Goal: Information Seeking & Learning: Learn about a topic

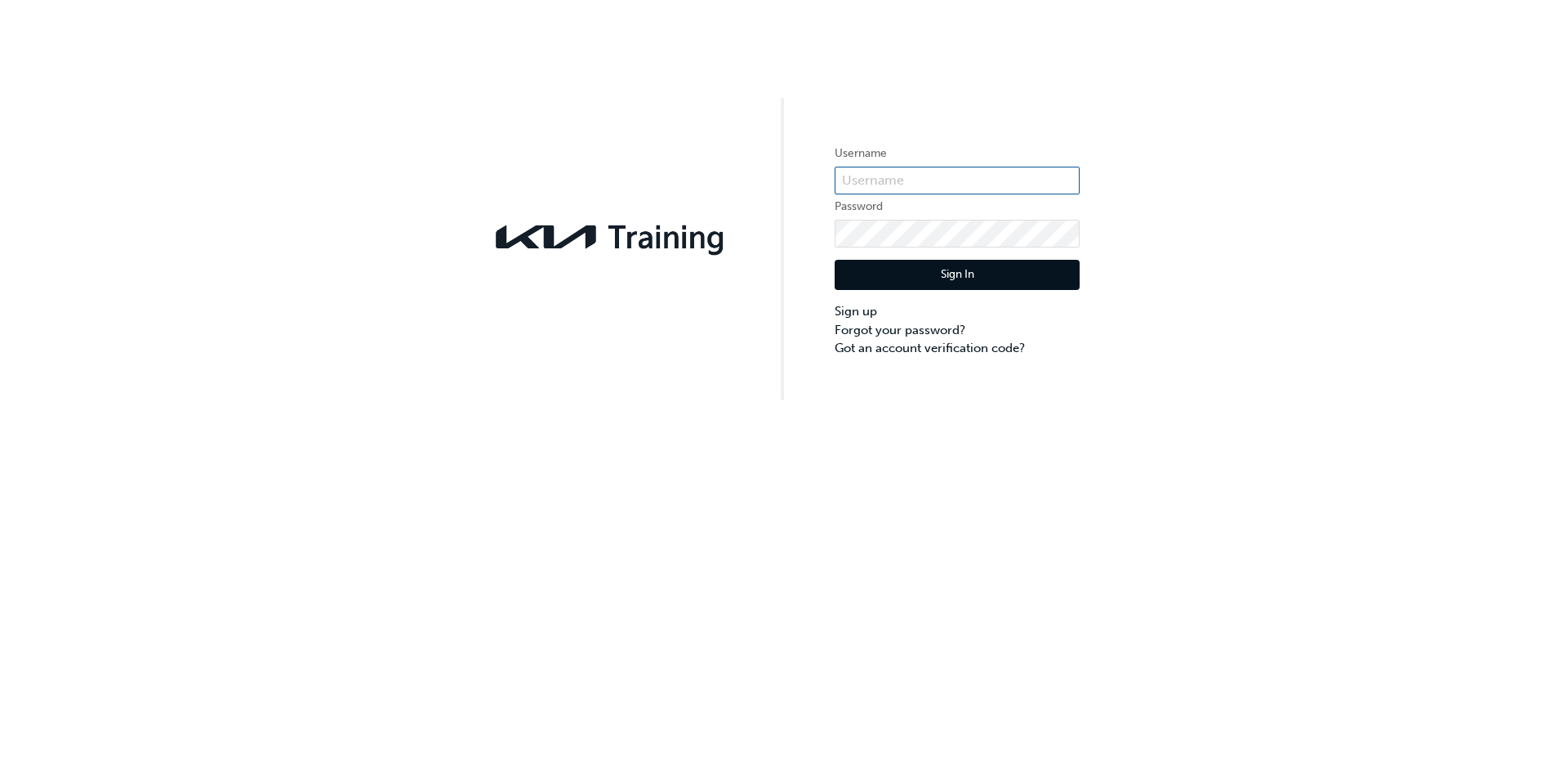
click at [855, 178] on input "text" at bounding box center [957, 180] width 245 height 28
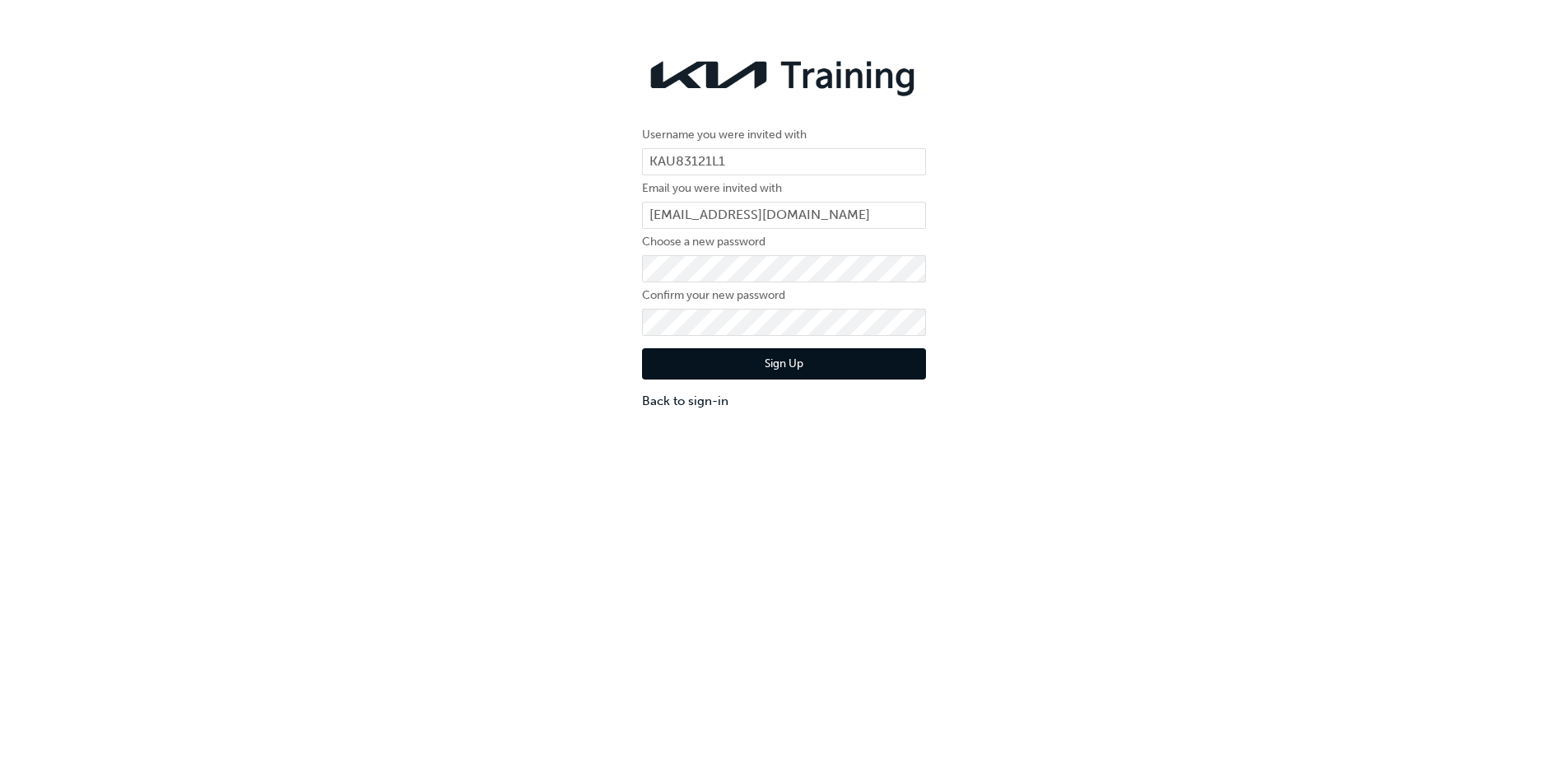
click at [737, 365] on button "Sign Up" at bounding box center [784, 364] width 284 height 32
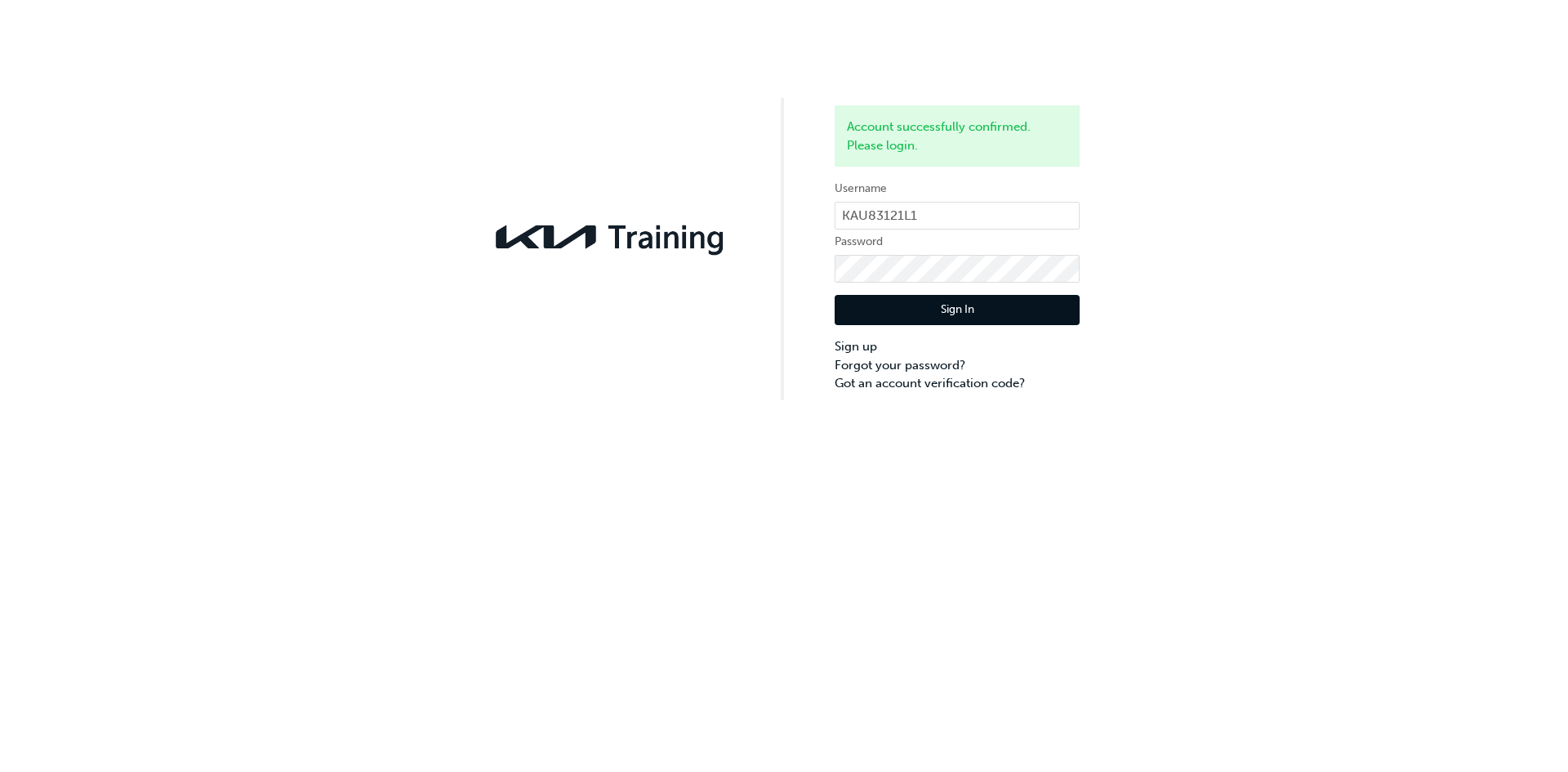
click at [964, 312] on button "Sign In" at bounding box center [957, 310] width 245 height 31
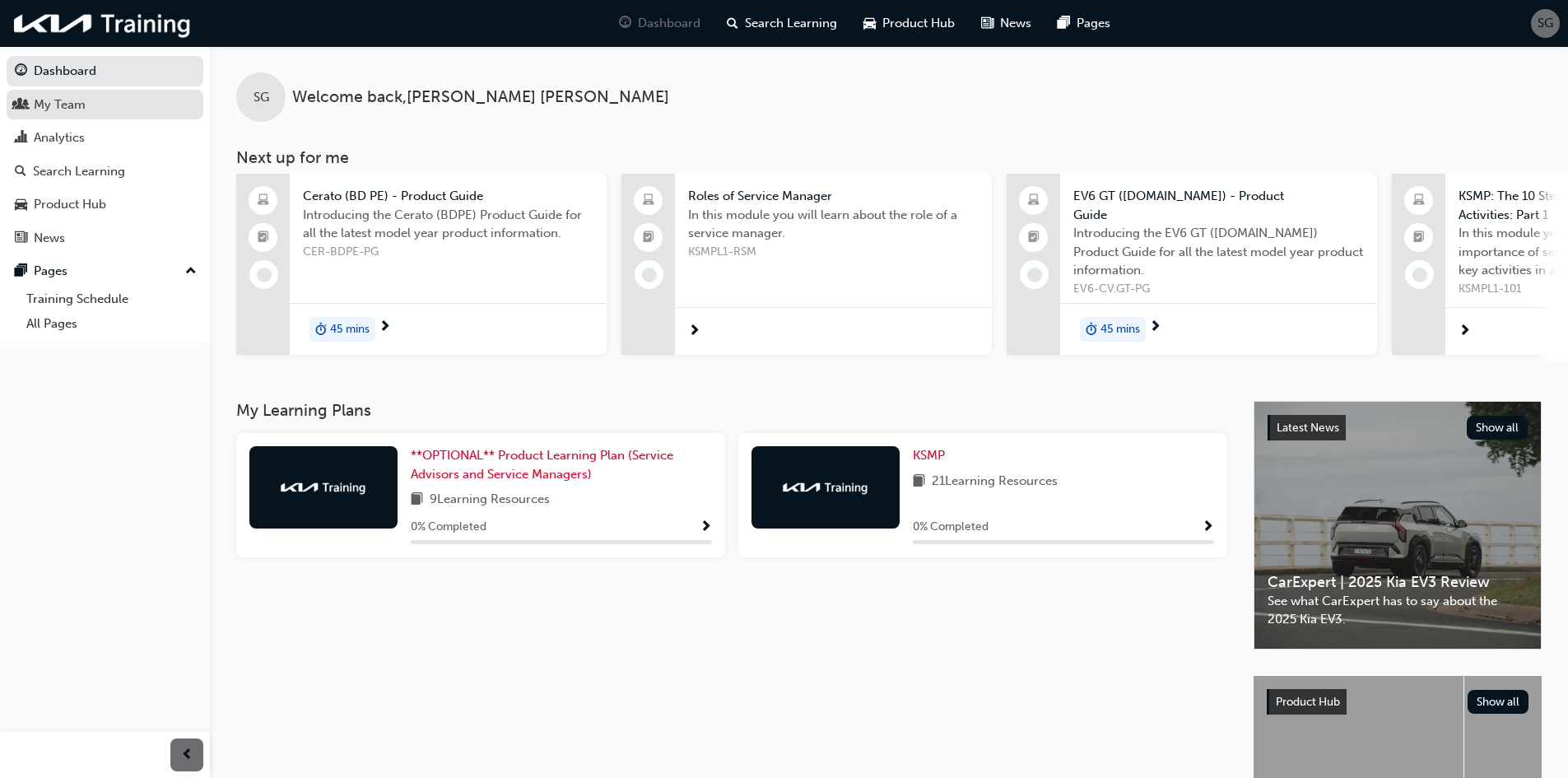
click at [50, 99] on div "My Team" at bounding box center [59, 105] width 52 height 19
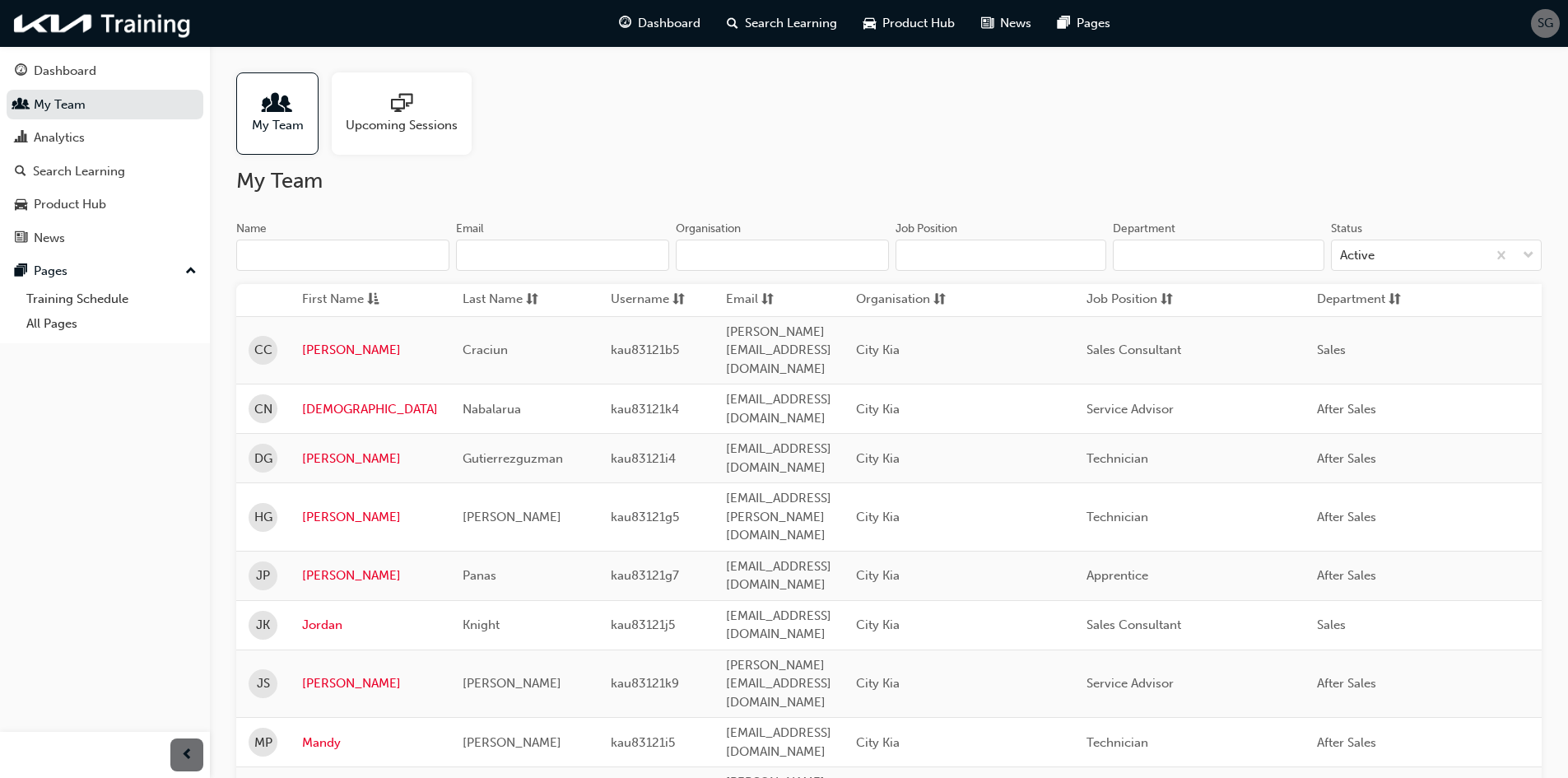
click at [1207, 258] on input "Department" at bounding box center [1218, 255] width 211 height 32
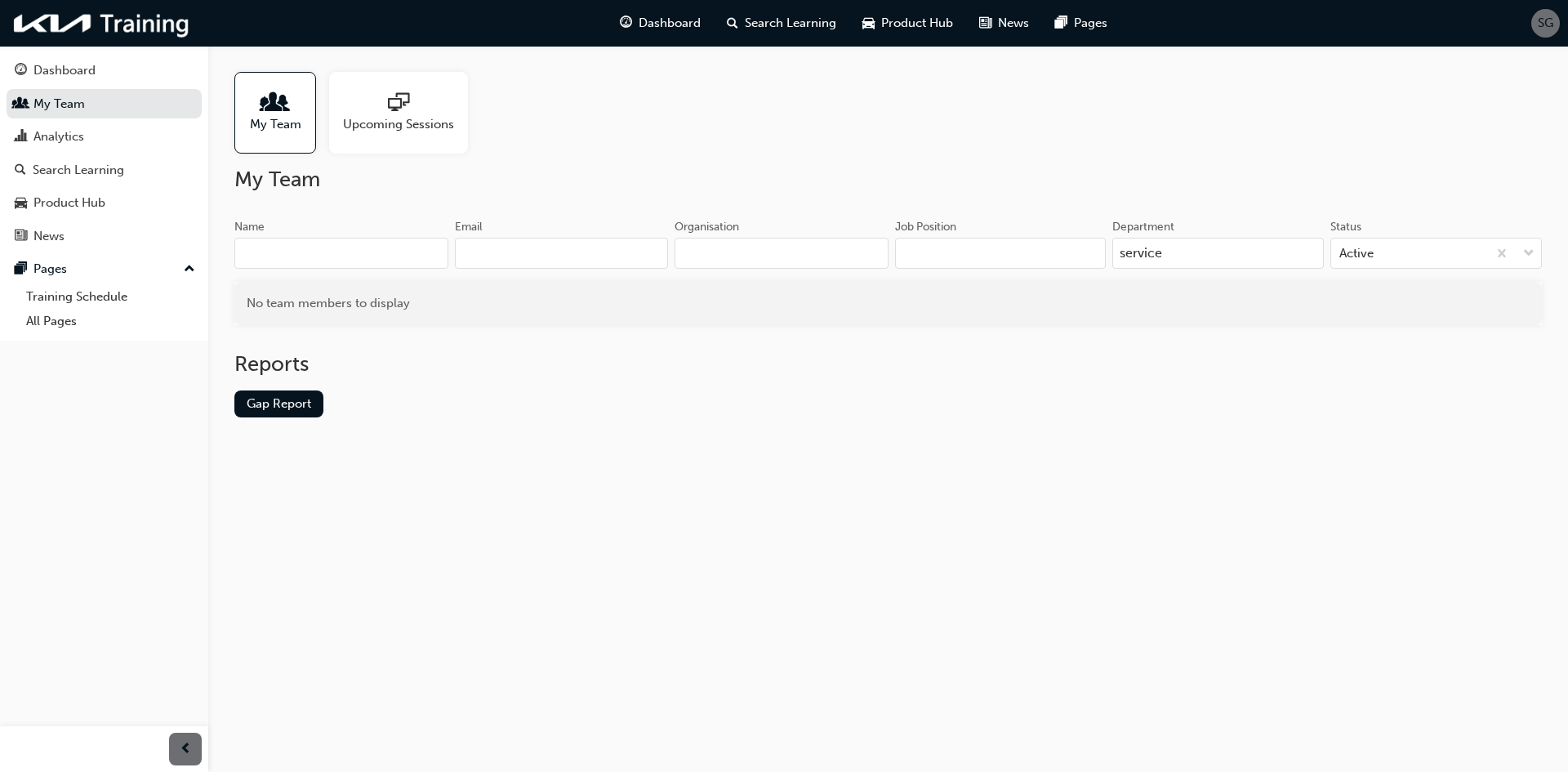
type input "service"
click at [262, 403] on link "Gap Report" at bounding box center [279, 404] width 89 height 27
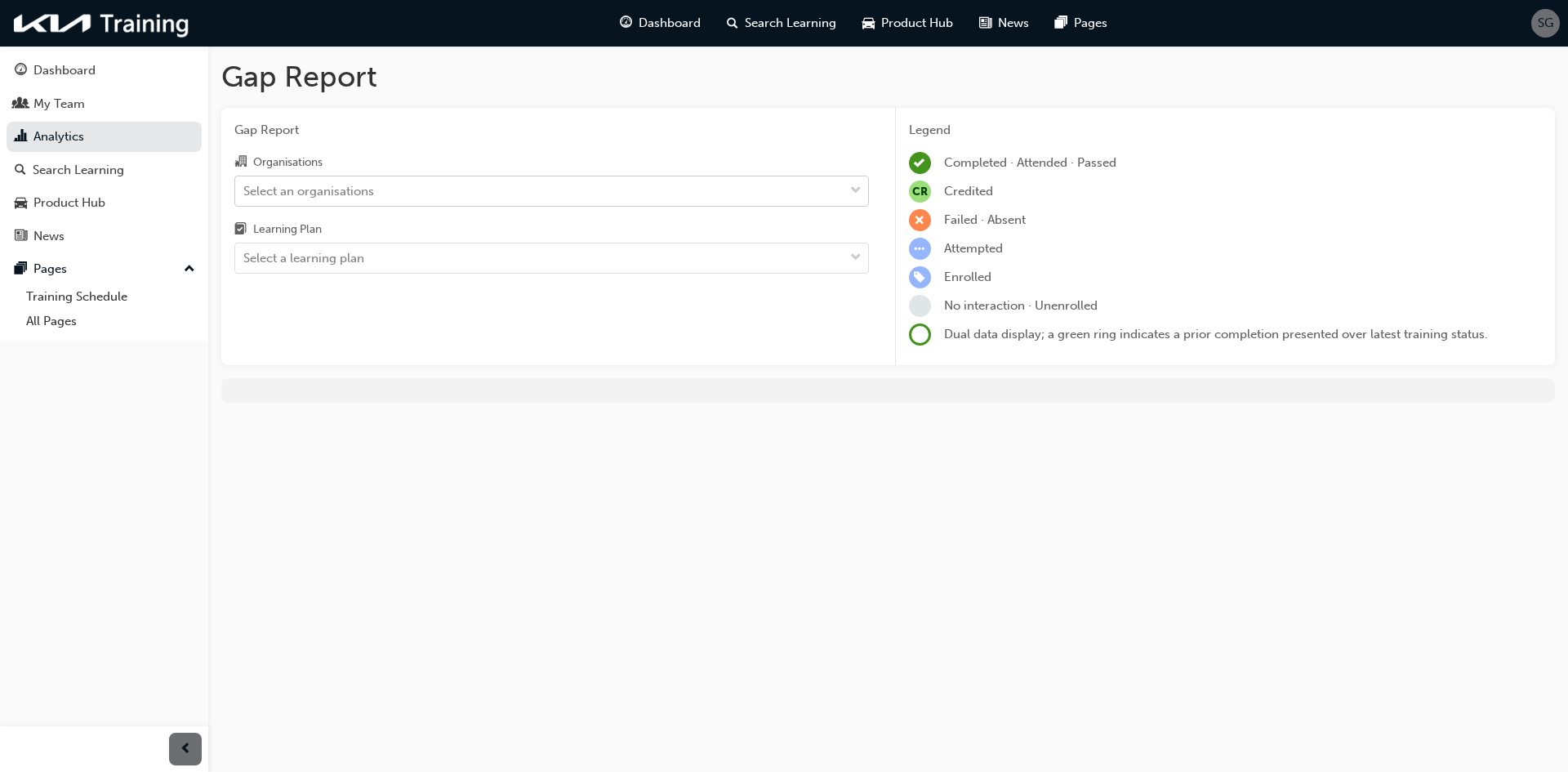
click at [849, 190] on div at bounding box center [855, 191] width 25 height 30
click at [245, 190] on input "Organisations Select an organisations" at bounding box center [245, 189] width 2 height 14
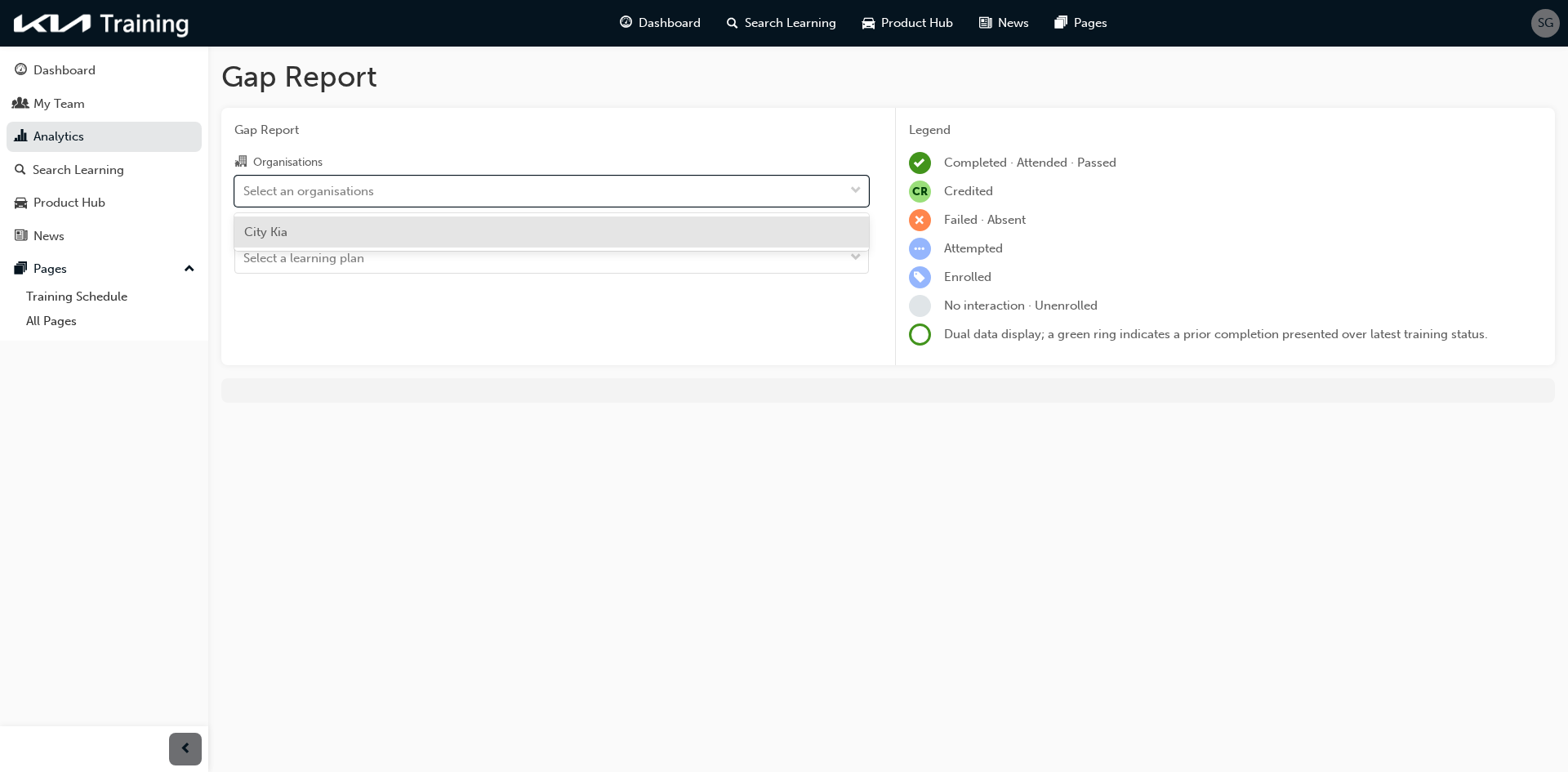
click at [749, 238] on div "City Kia" at bounding box center [551, 233] width 635 height 32
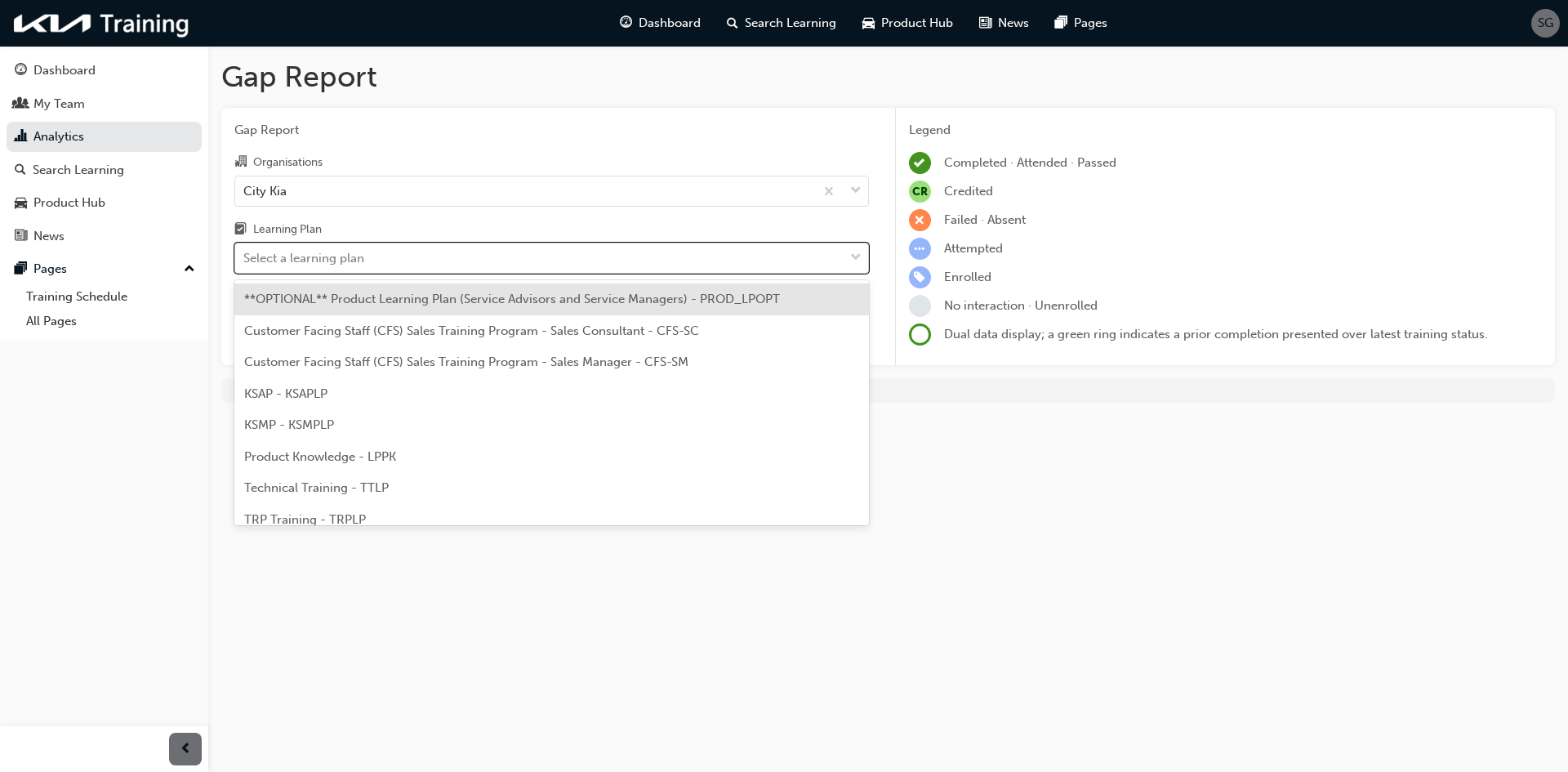
click at [858, 255] on span "down-icon" at bounding box center [855, 257] width 11 height 21
click at [245, 255] on input "Learning Plan option **OPTIONAL** Product Learning Plan (Service Advisors and S…" at bounding box center [245, 257] width 2 height 14
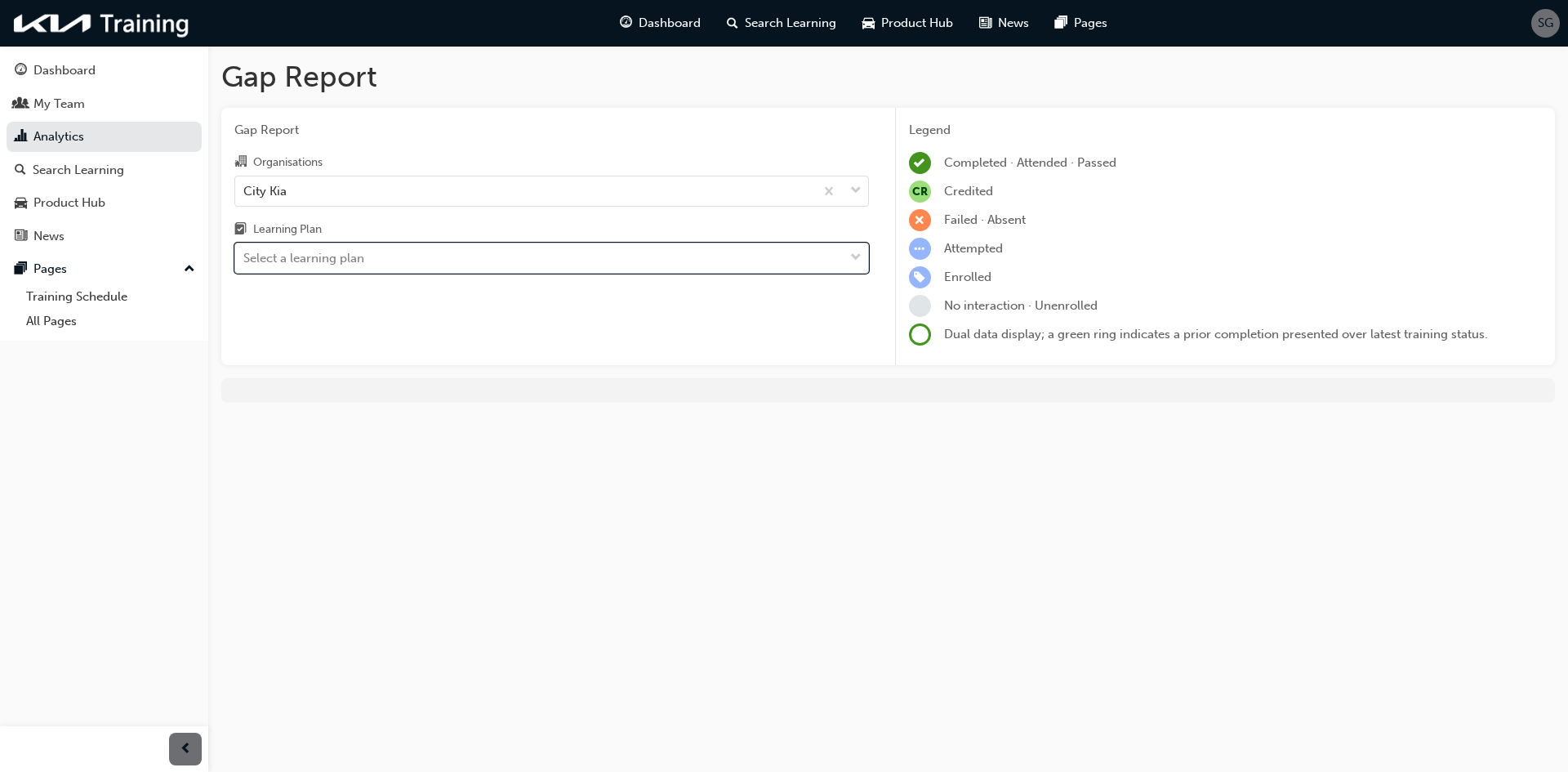
click at [857, 255] on span "down-icon" at bounding box center [855, 257] width 11 height 21
click at [245, 255] on input "Learning Plan 0 results available. Select is focused ,type to refine list, pres…" at bounding box center [245, 257] width 2 height 14
click at [58, 128] on link "Analytics" at bounding box center [104, 137] width 195 height 31
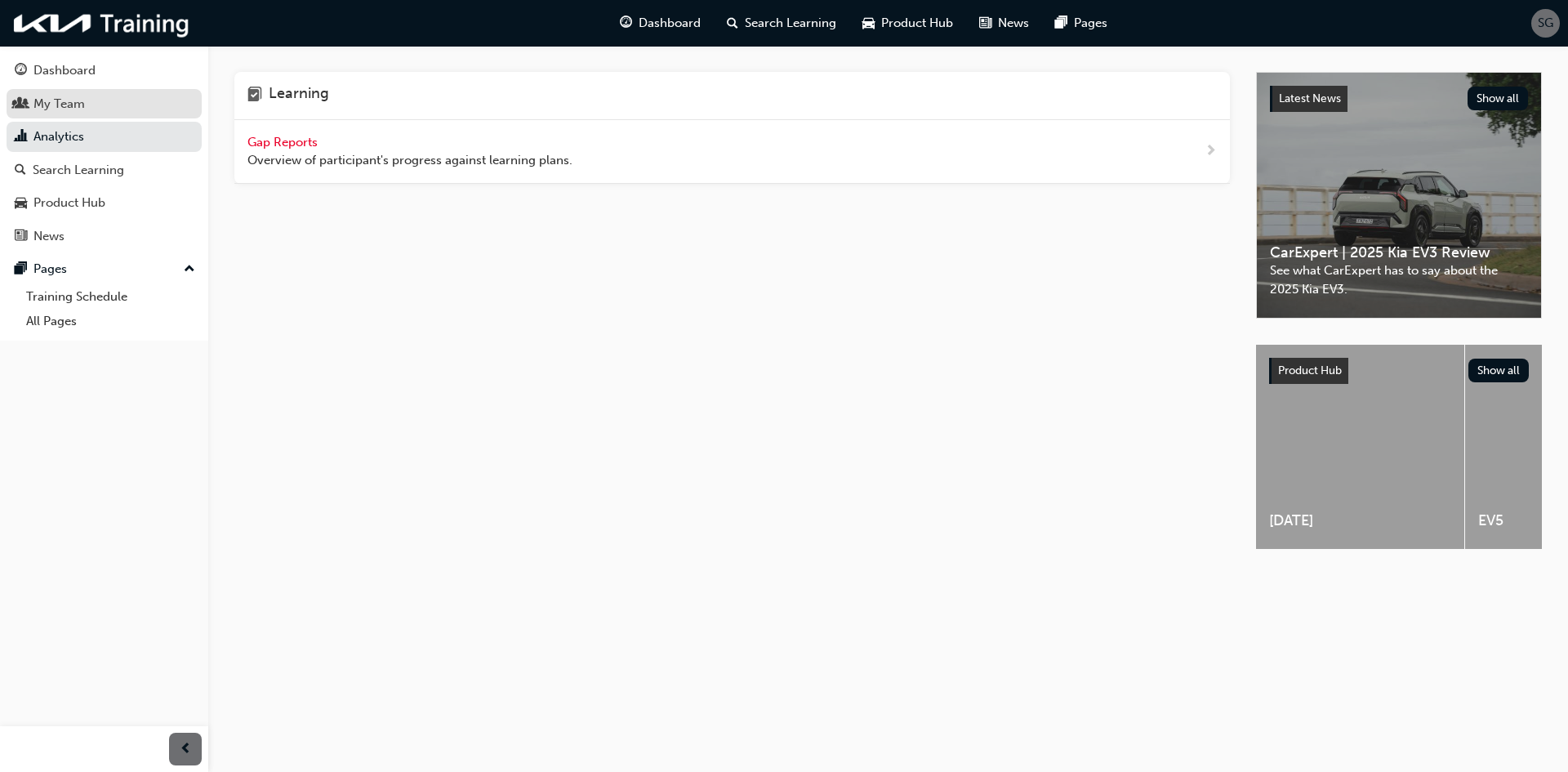
click at [60, 112] on div "My Team" at bounding box center [59, 104] width 52 height 19
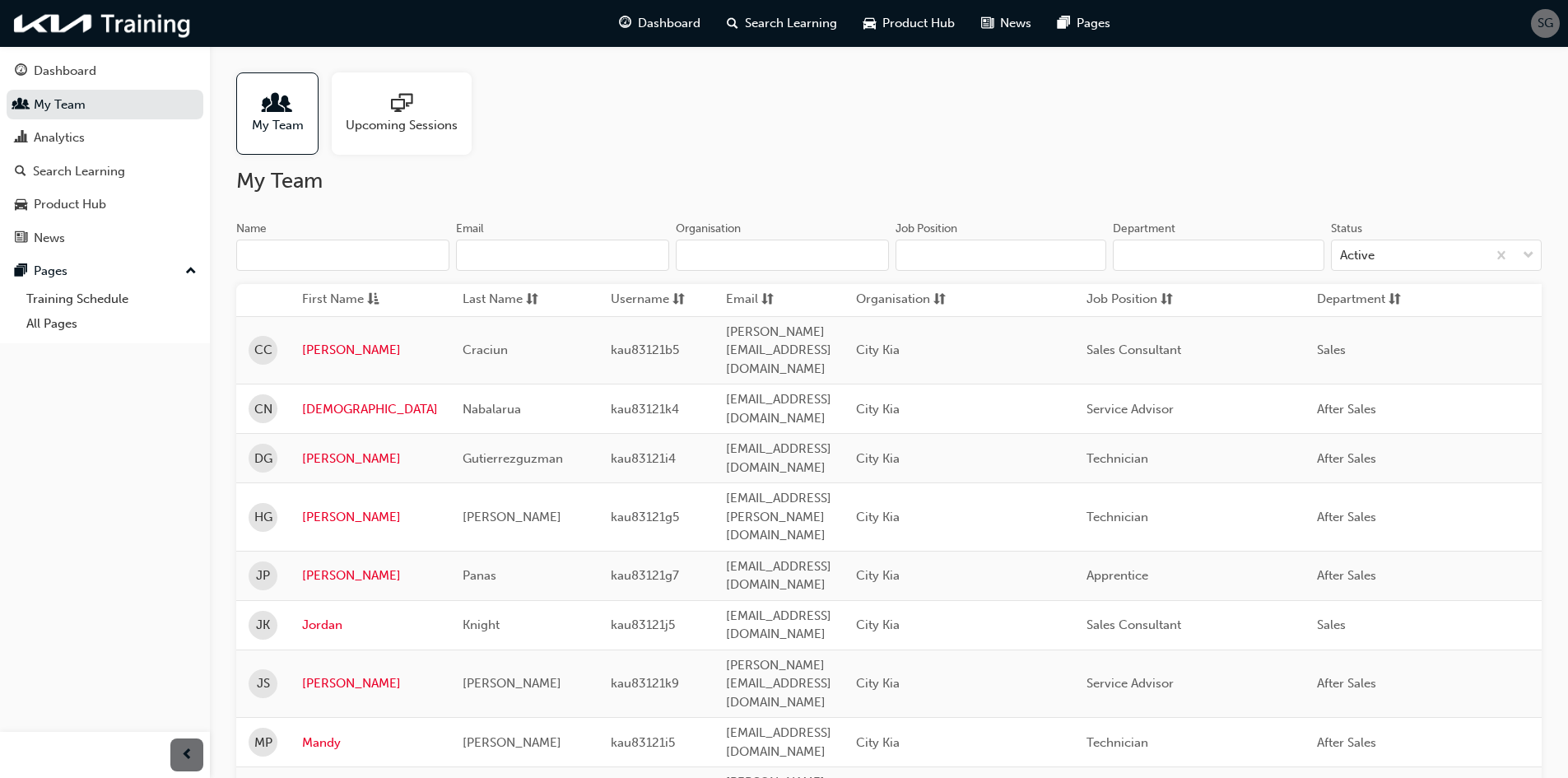
click at [1386, 301] on span "Department" at bounding box center [1351, 300] width 68 height 21
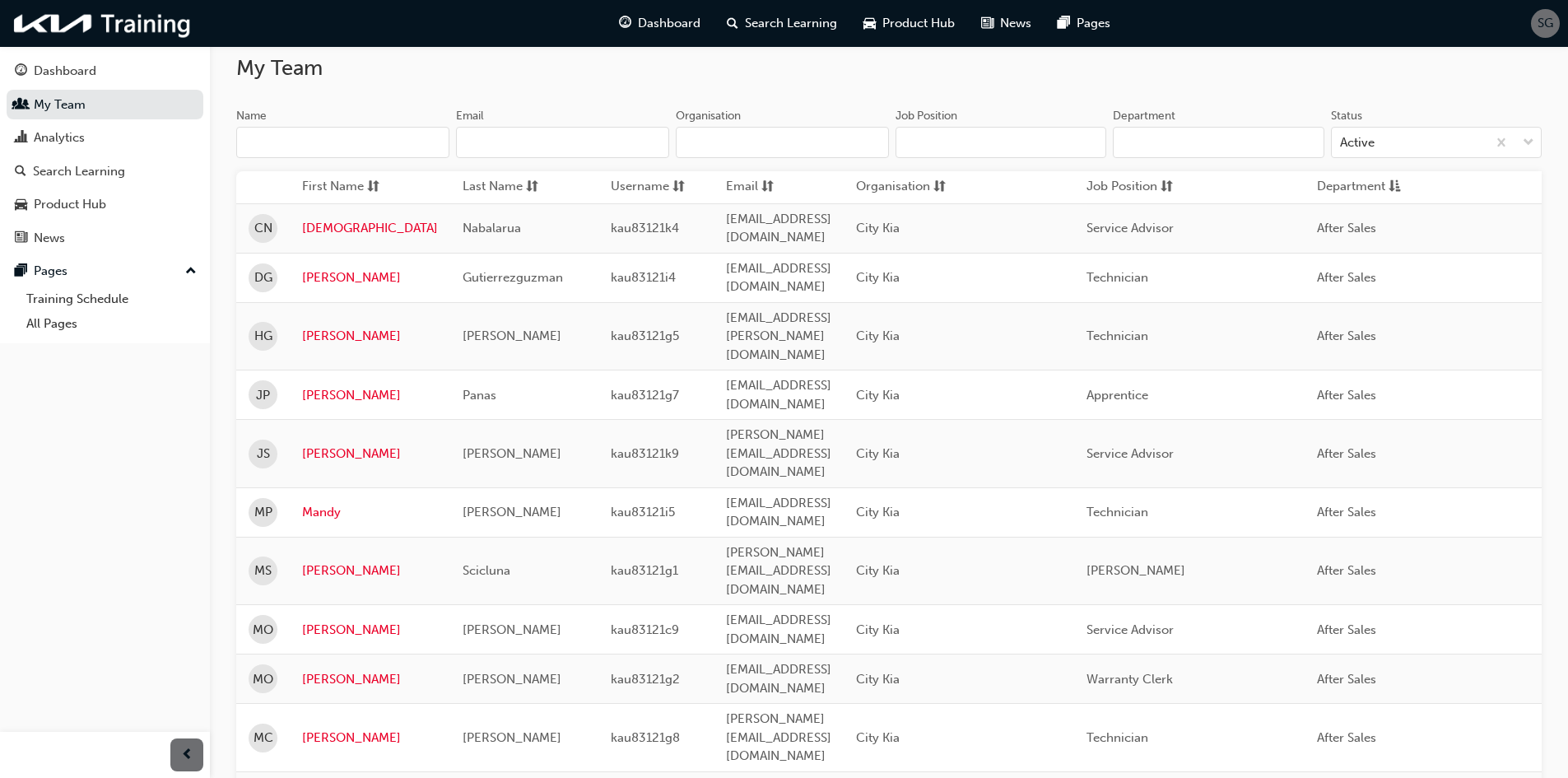
scroll to position [330, 0]
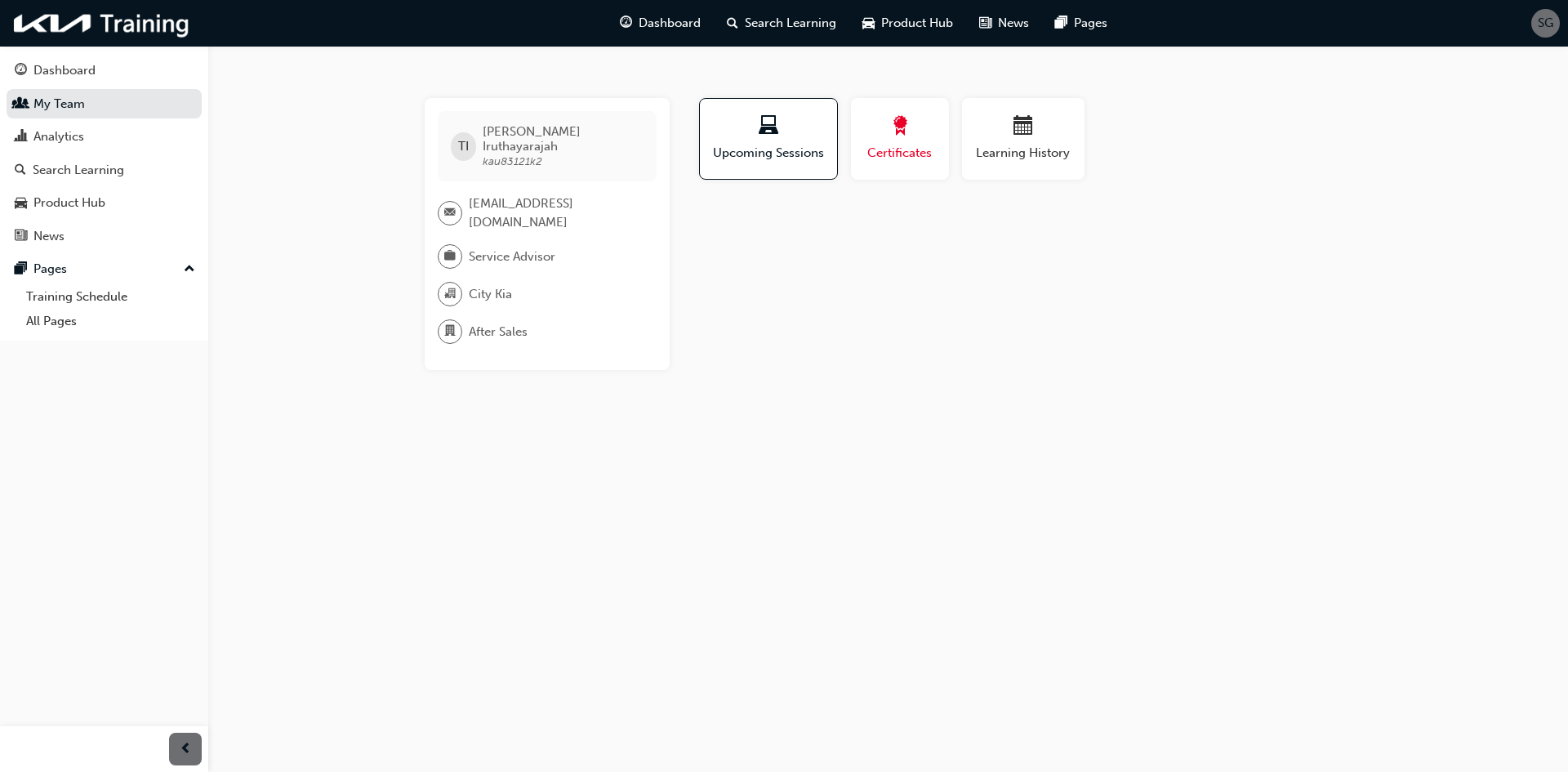
click at [878, 125] on div "button" at bounding box center [900, 129] width 74 height 25
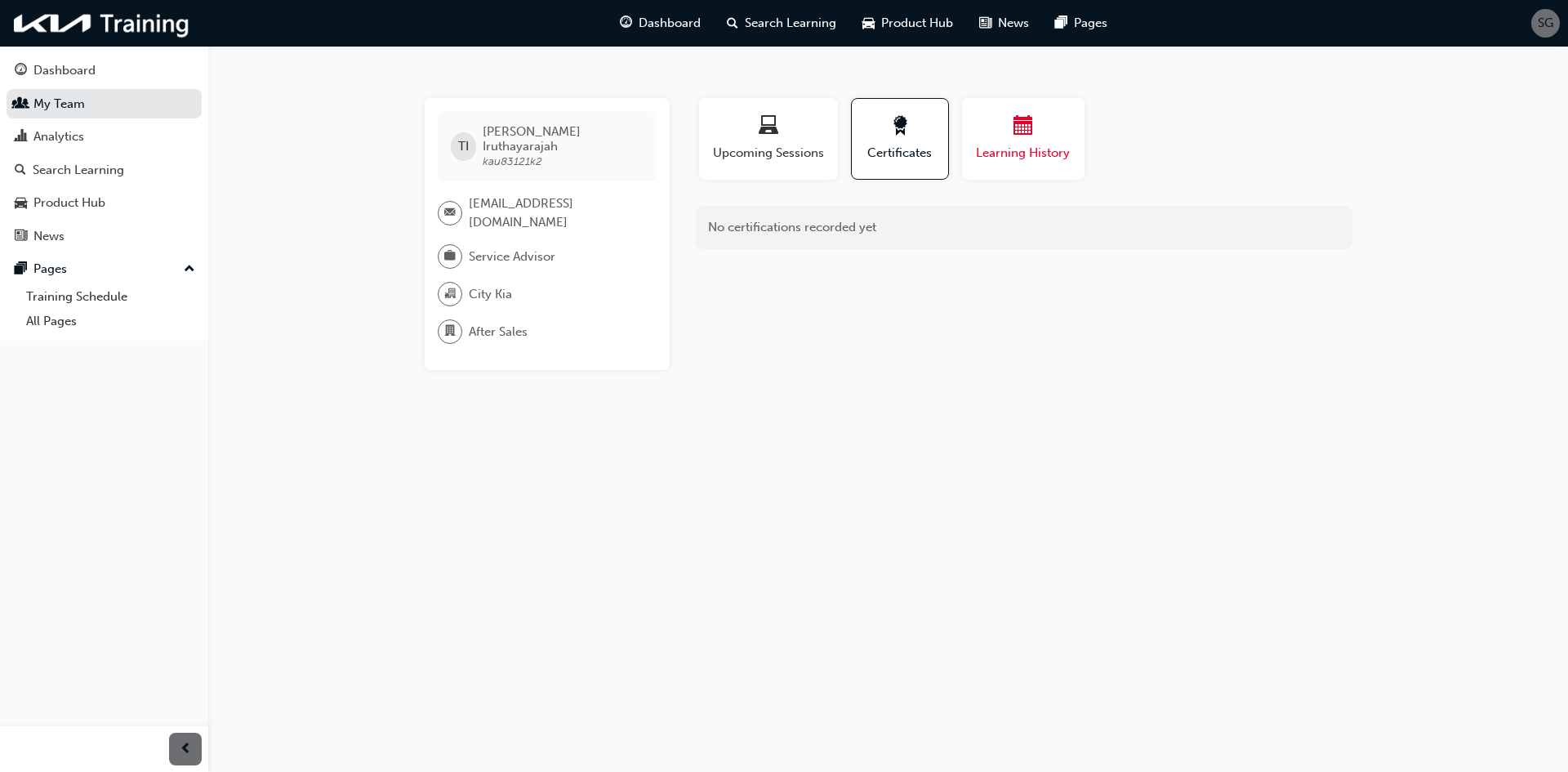
click at [996, 132] on div "button" at bounding box center [1023, 129] width 98 height 25
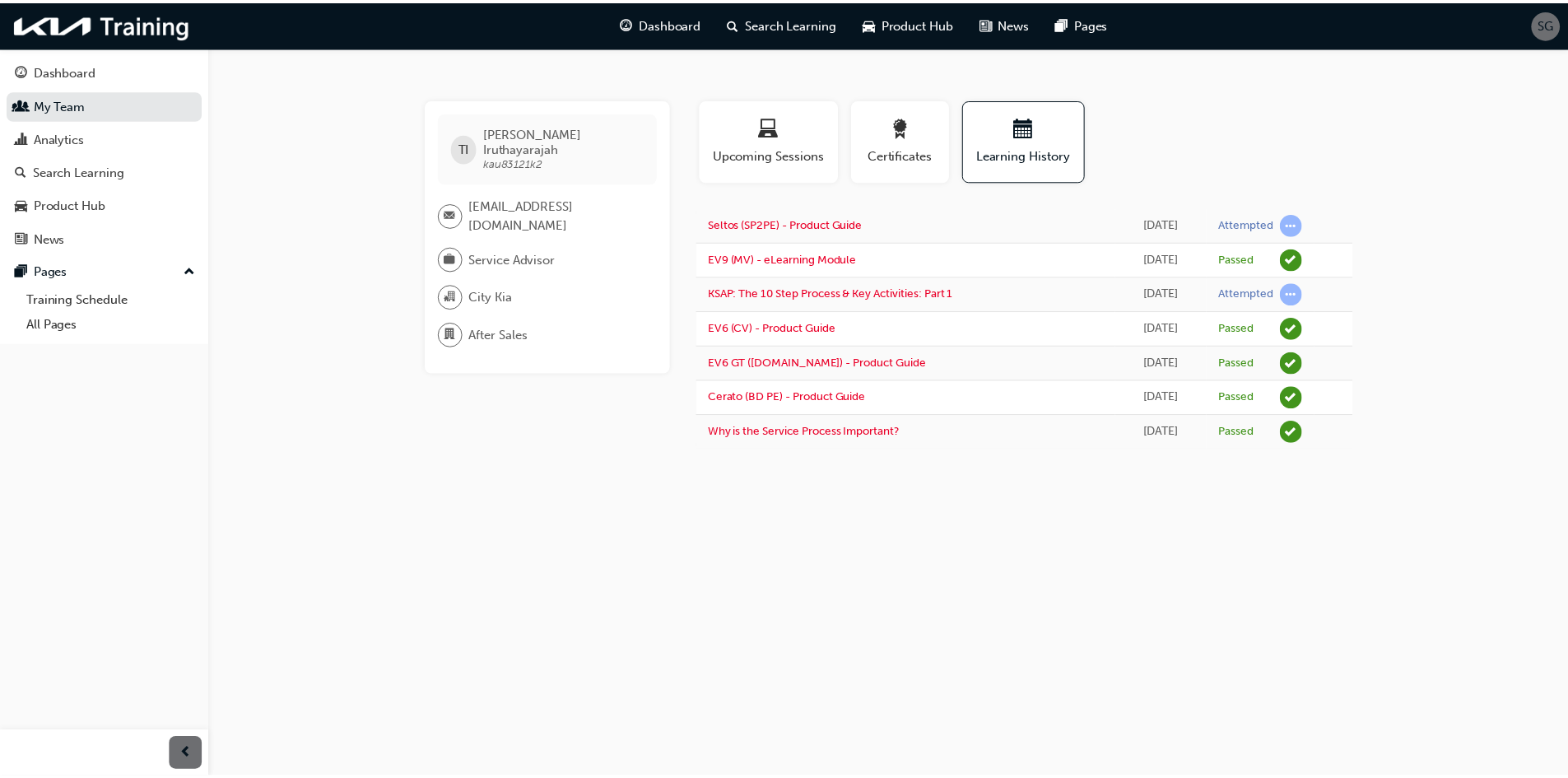
scroll to position [330, 0]
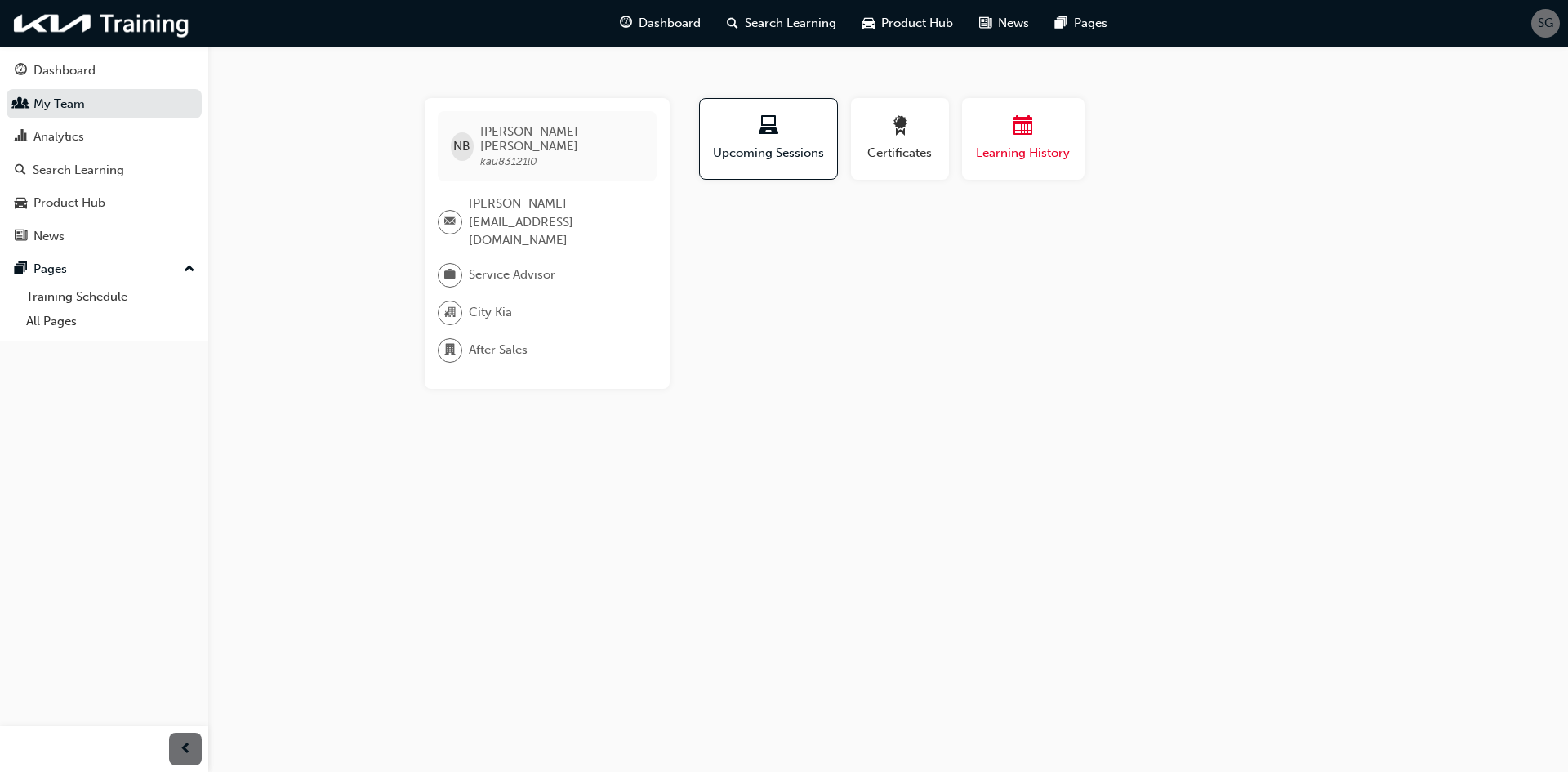
click at [1031, 145] on span "Learning History" at bounding box center [1023, 153] width 98 height 19
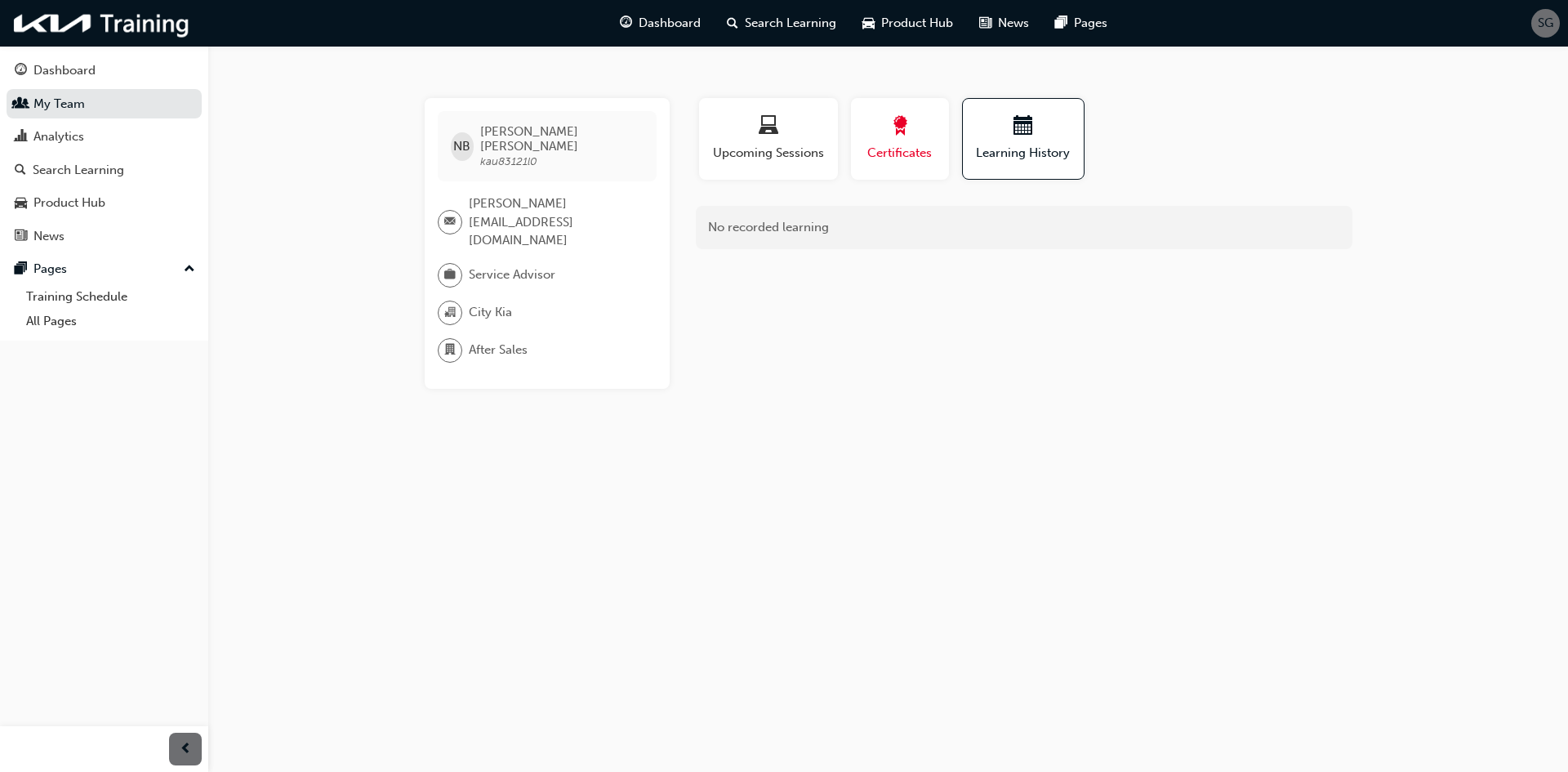
click at [894, 138] on span "award-icon" at bounding box center [900, 127] width 20 height 22
click at [766, 118] on span "laptop-icon" at bounding box center [768, 127] width 20 height 22
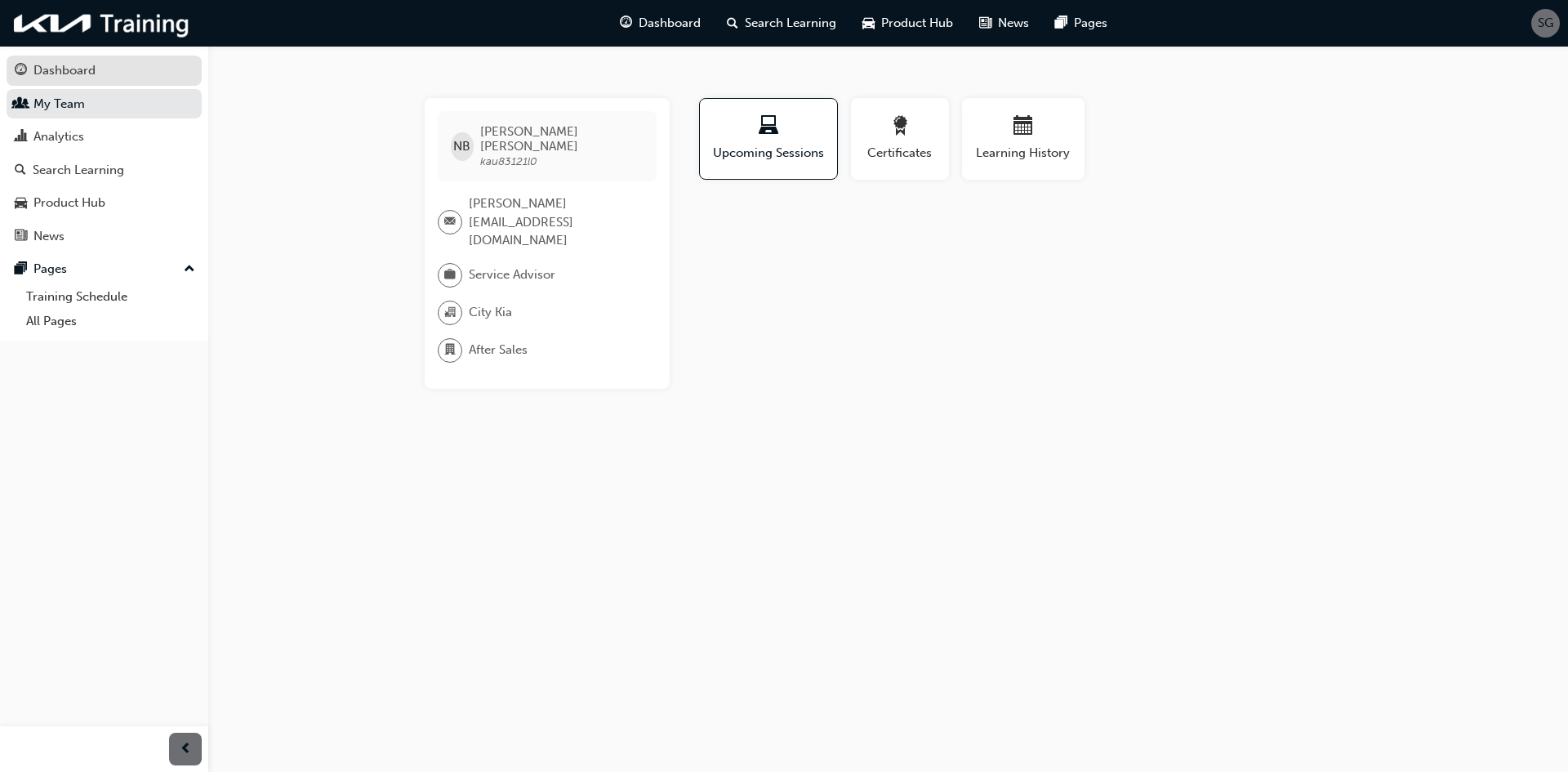
click at [79, 64] on div "Dashboard" at bounding box center [64, 70] width 62 height 19
